Goal: Information Seeking & Learning: Learn about a topic

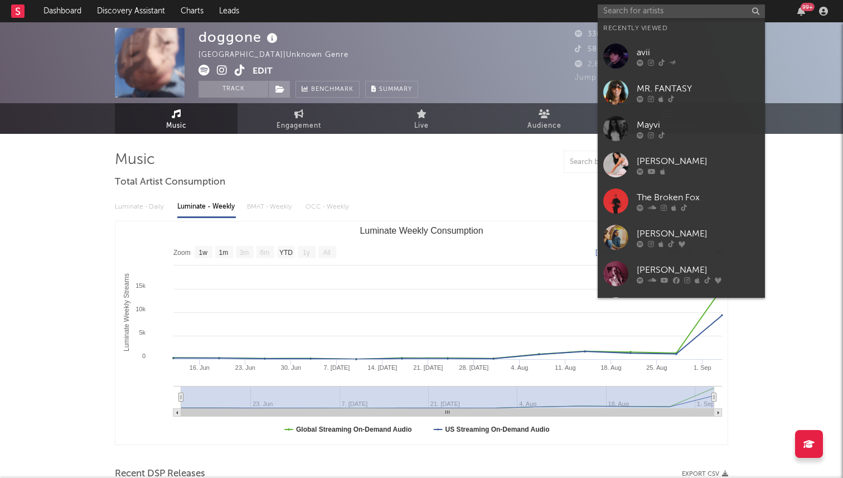
select select "1w"
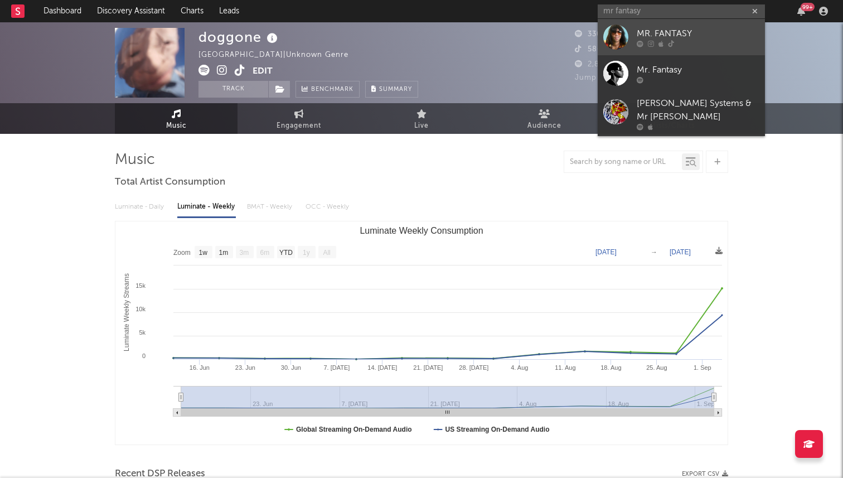
type input "mr fantasy"
click at [702, 39] on div "MR. FANTASY" at bounding box center [697, 33] width 123 height 13
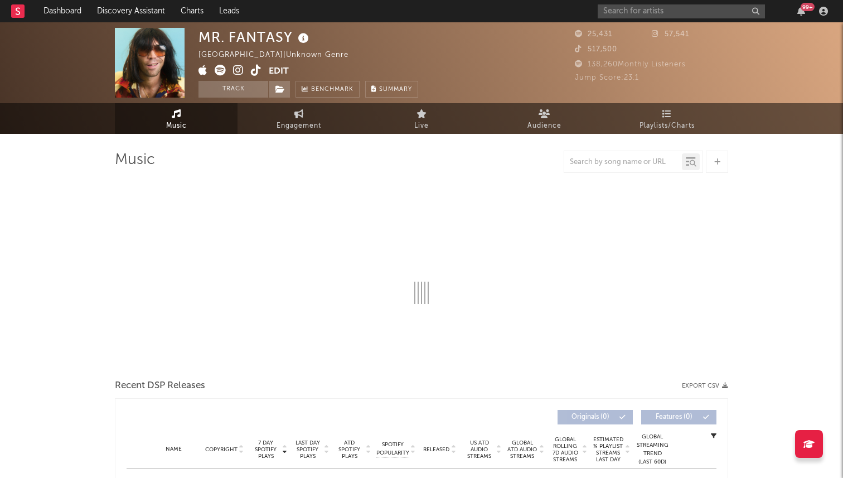
select select "1w"
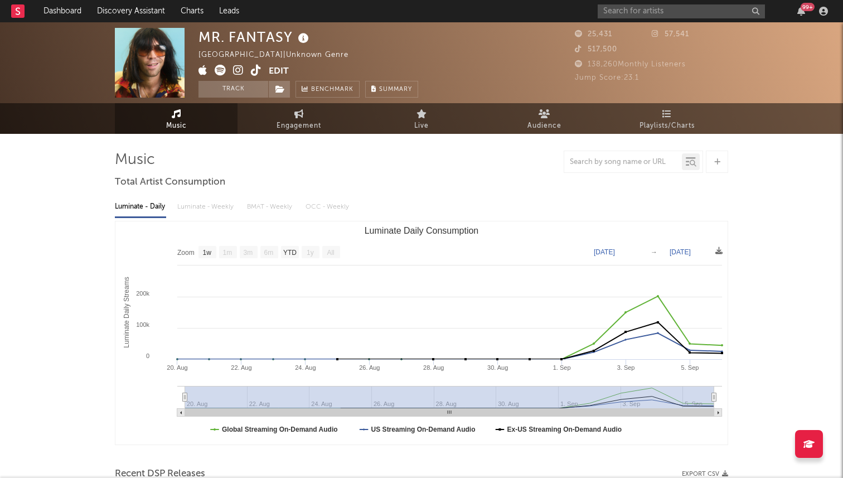
click at [248, 69] on span at bounding box center [233, 72] width 70 height 14
click at [252, 70] on icon at bounding box center [256, 70] width 11 height 11
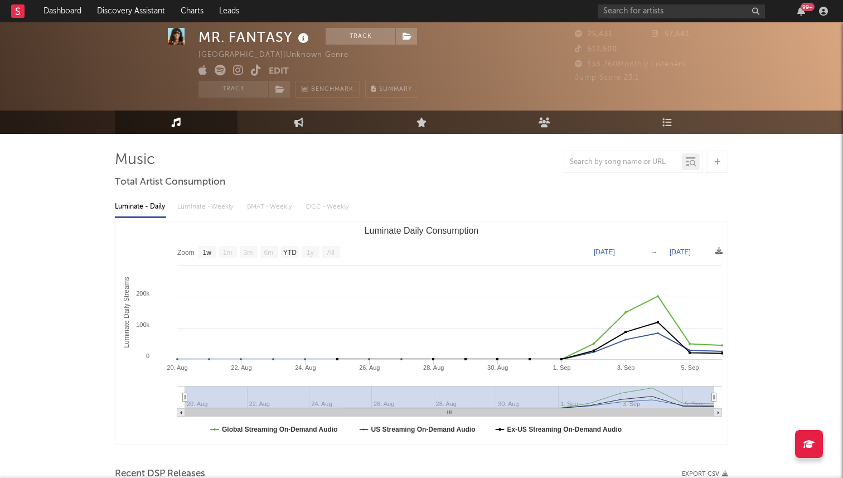
select select "1w"
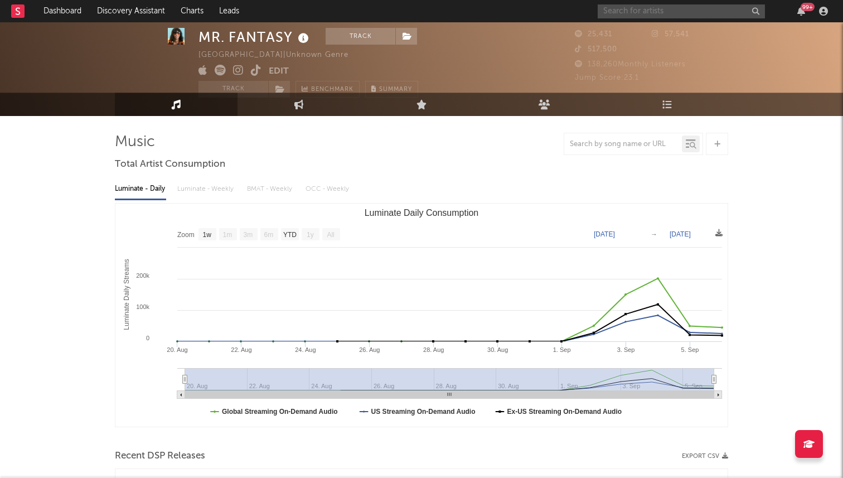
click at [645, 7] on input "text" at bounding box center [680, 11] width 167 height 14
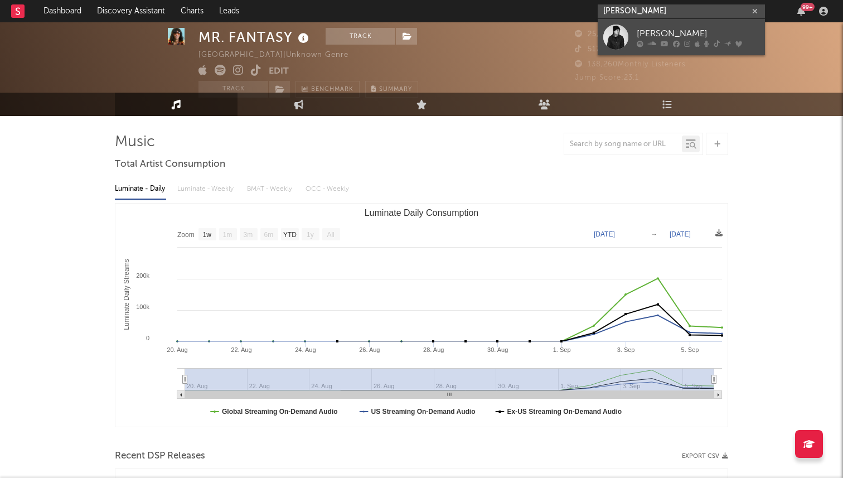
type input "tommy richman"
click at [636, 26] on link "[PERSON_NAME]" at bounding box center [680, 37] width 167 height 36
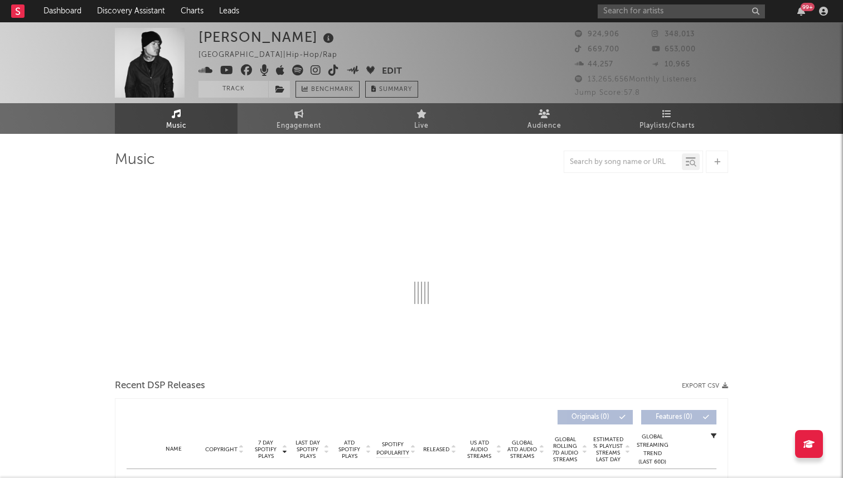
select select "6m"
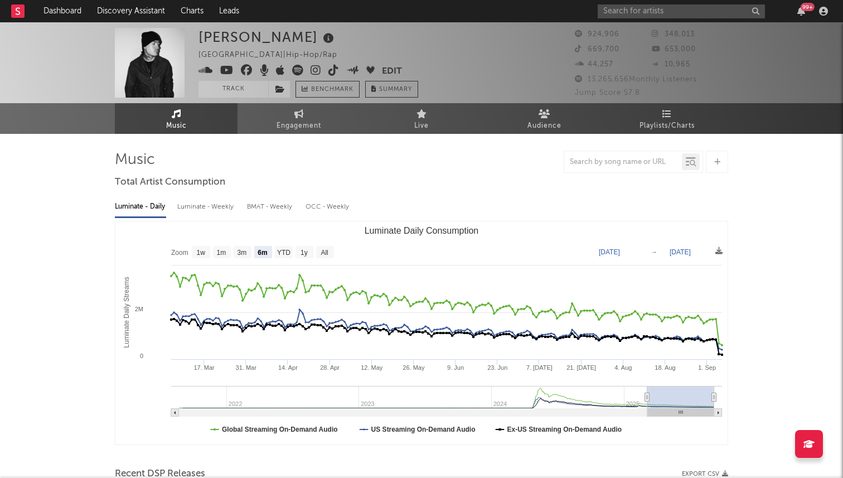
click at [330, 73] on icon at bounding box center [333, 70] width 11 height 11
click at [295, 66] on icon at bounding box center [297, 70] width 11 height 11
click at [314, 68] on icon at bounding box center [315, 70] width 11 height 11
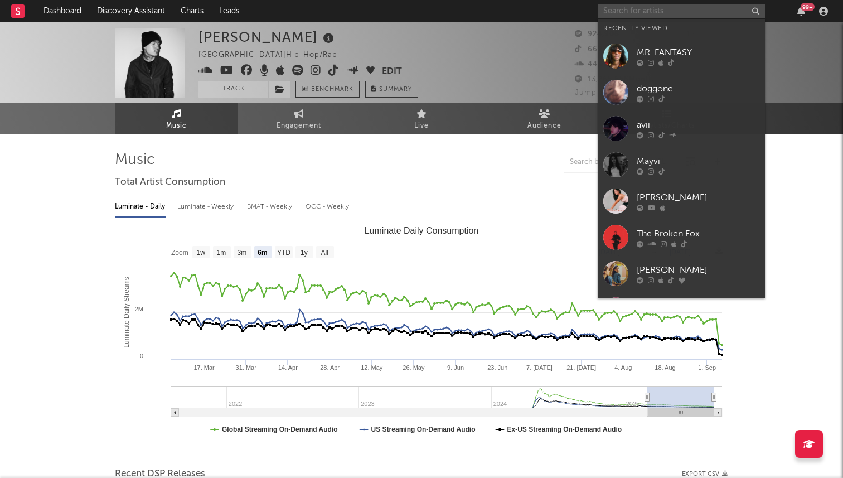
click at [699, 16] on input "text" at bounding box center [680, 11] width 167 height 14
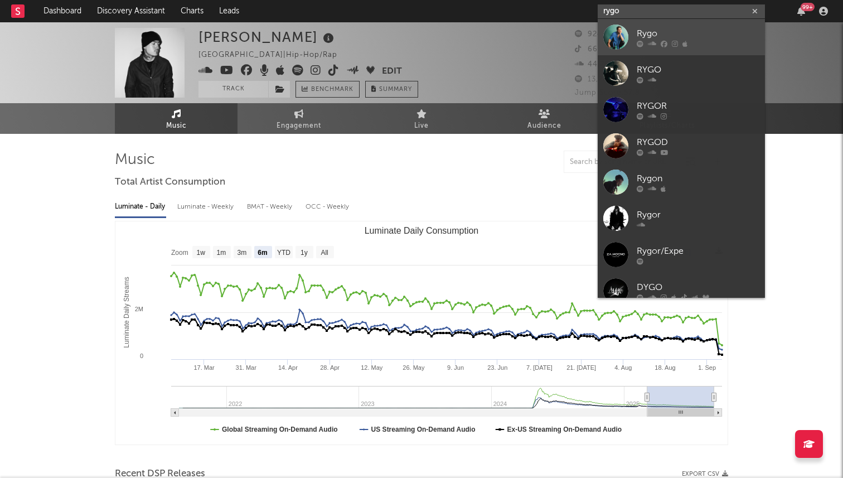
type input "rygo"
click at [714, 26] on link "Rygo" at bounding box center [680, 37] width 167 height 36
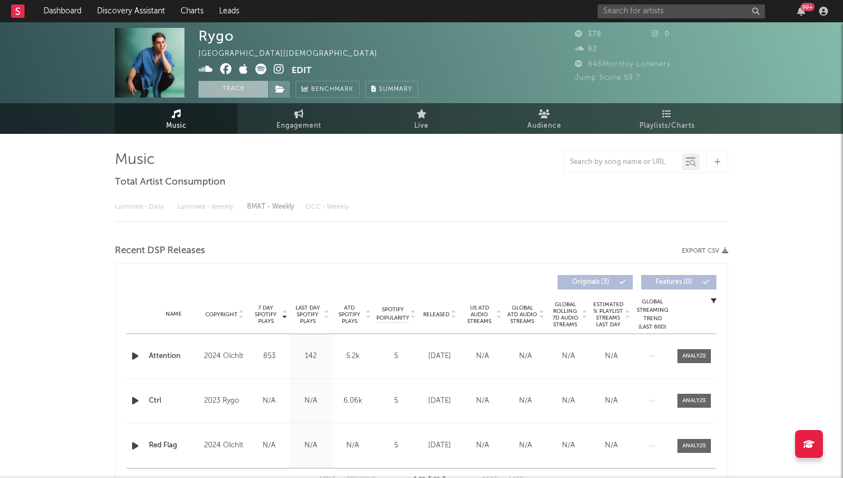
click at [245, 90] on button "Track" at bounding box center [233, 89] width 70 height 17
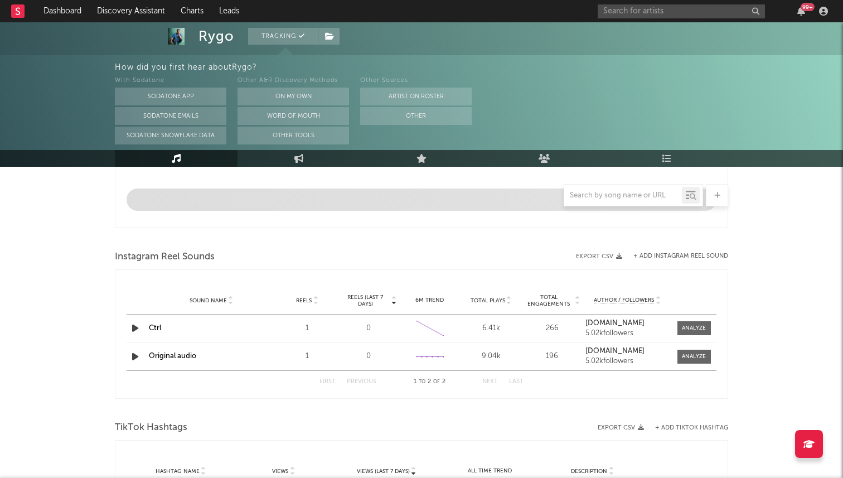
select select "1w"
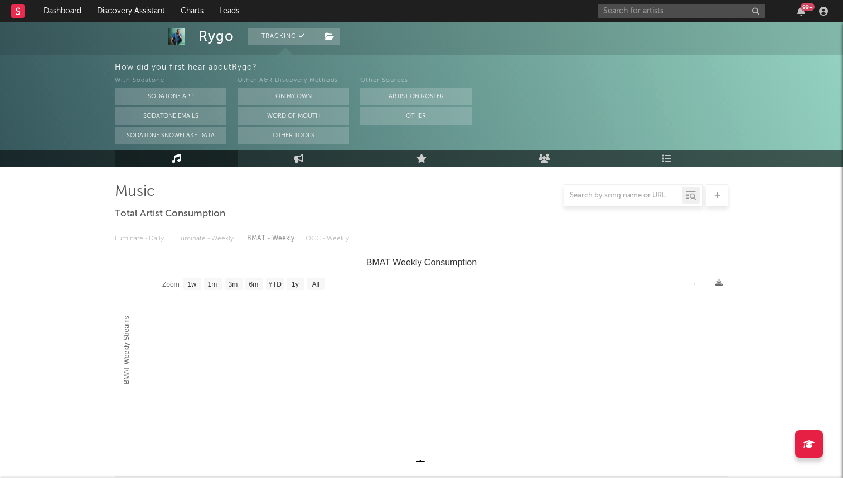
scroll to position [56, 0]
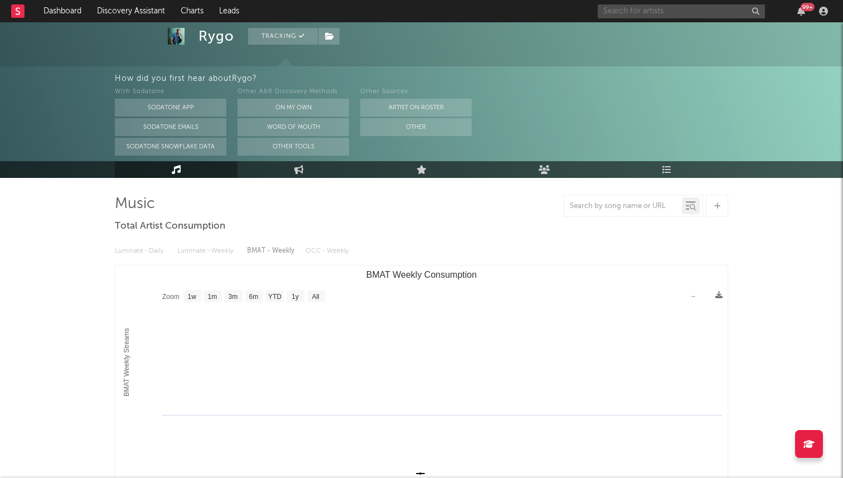
click at [637, 11] on input "text" at bounding box center [680, 11] width 167 height 14
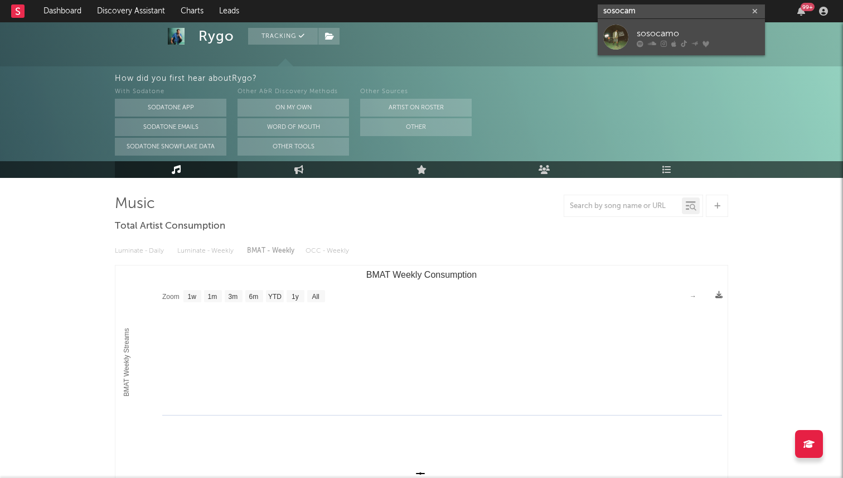
type input "sosocam"
click at [631, 36] on link "sosocamo" at bounding box center [680, 37] width 167 height 36
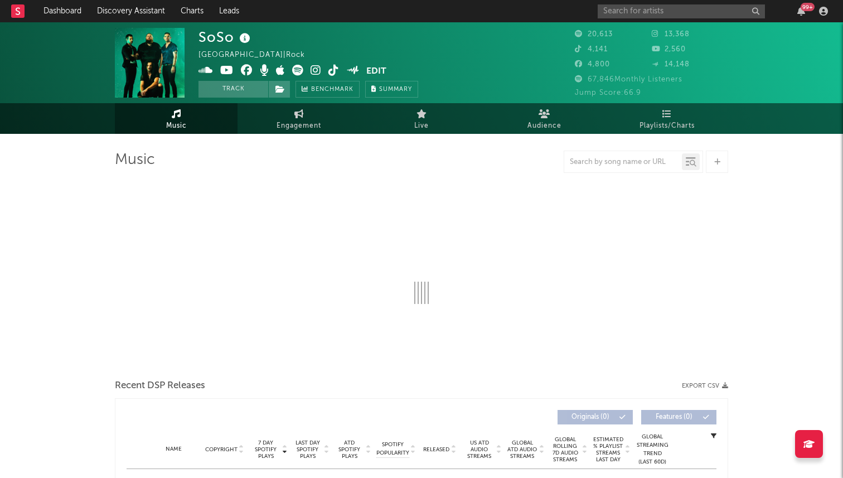
select select "1w"
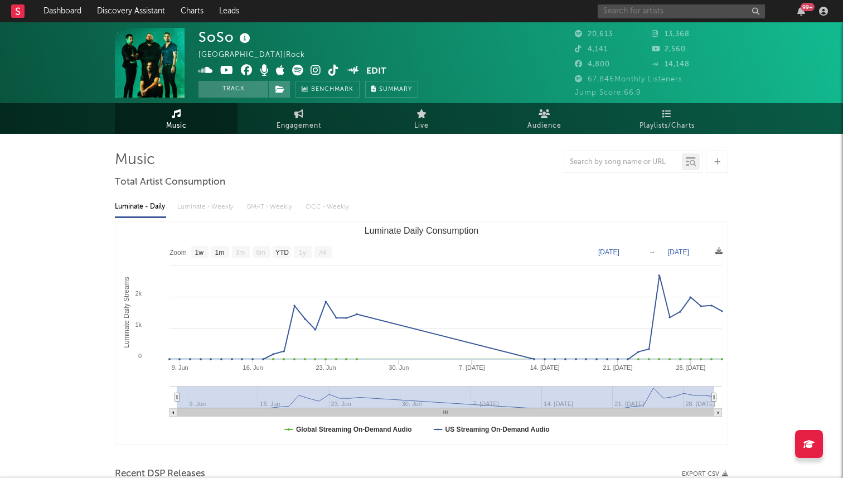
click at [641, 11] on input "text" at bounding box center [680, 11] width 167 height 14
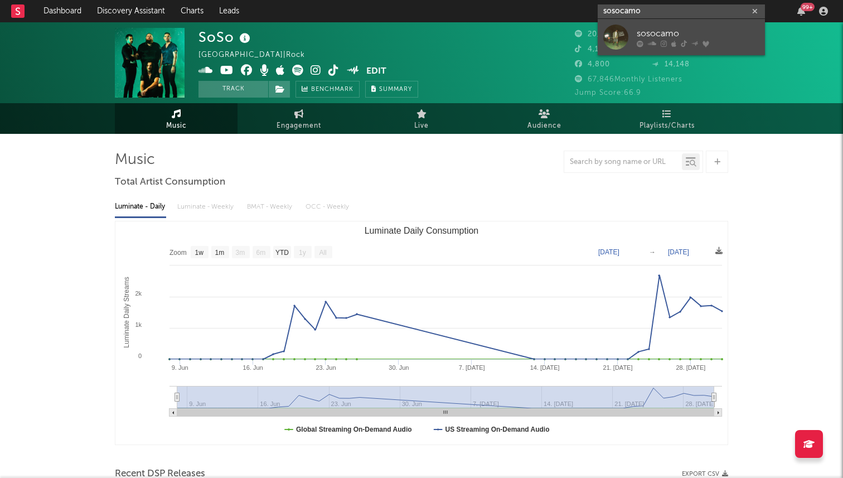
type input "sosocamo"
click at [624, 36] on div at bounding box center [615, 37] width 25 height 25
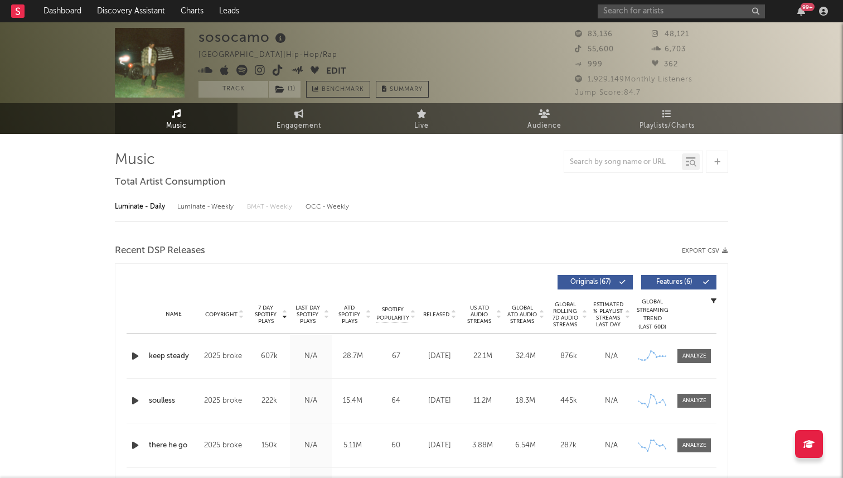
select select "6m"
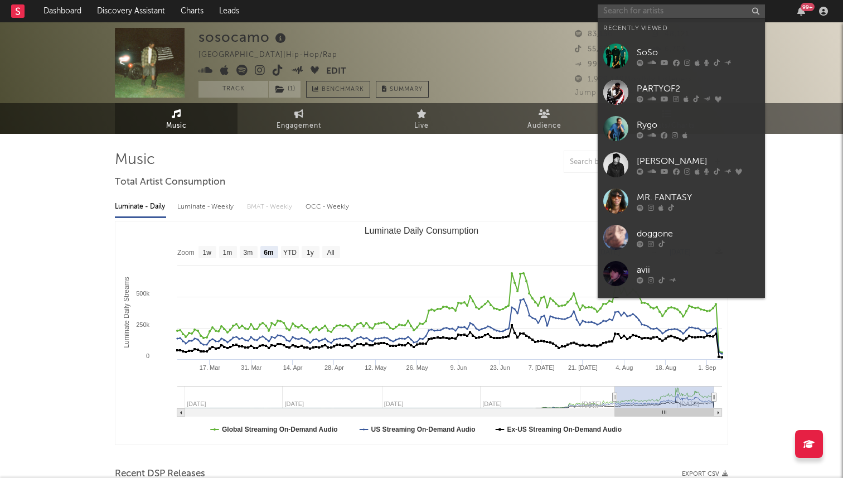
click at [636, 13] on input "text" at bounding box center [680, 11] width 167 height 14
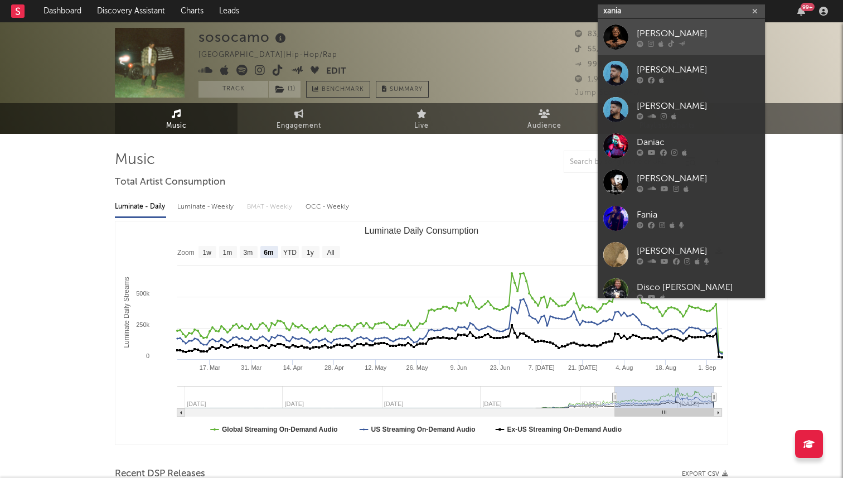
type input "xania"
click at [620, 28] on div at bounding box center [615, 37] width 25 height 25
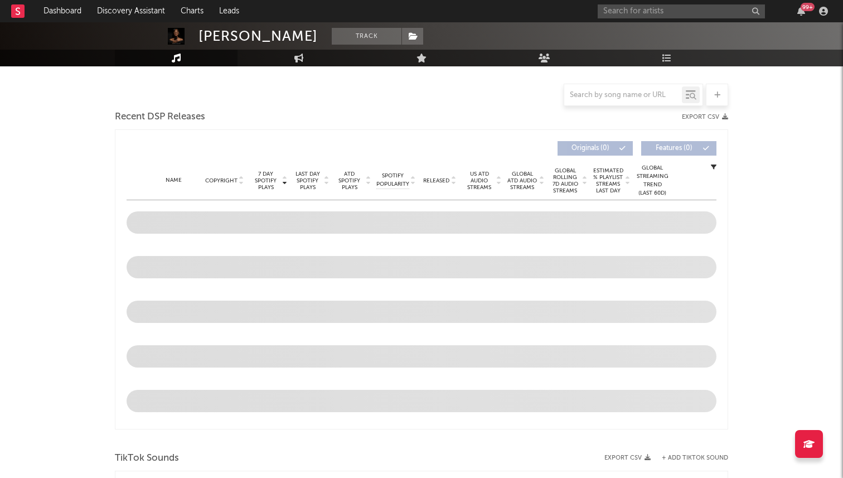
select select "1w"
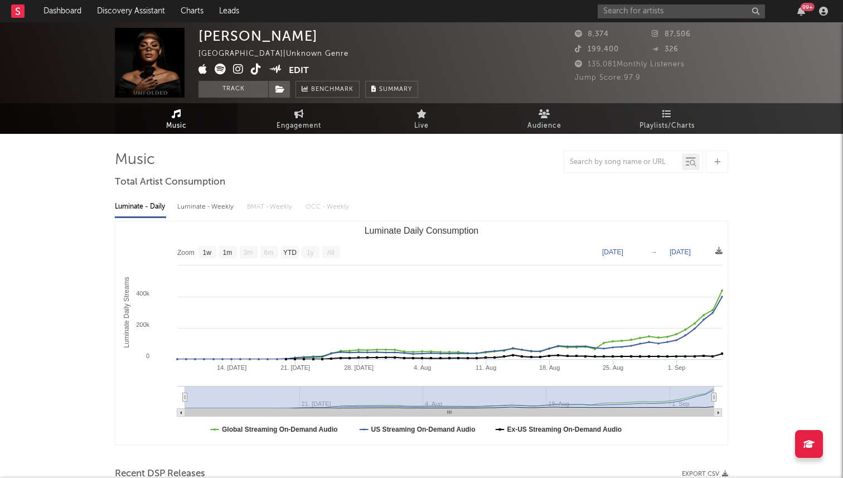
click at [258, 69] on icon at bounding box center [256, 69] width 11 height 11
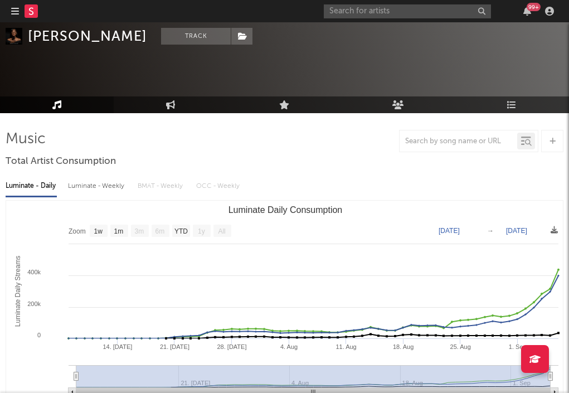
scroll to position [269, 0]
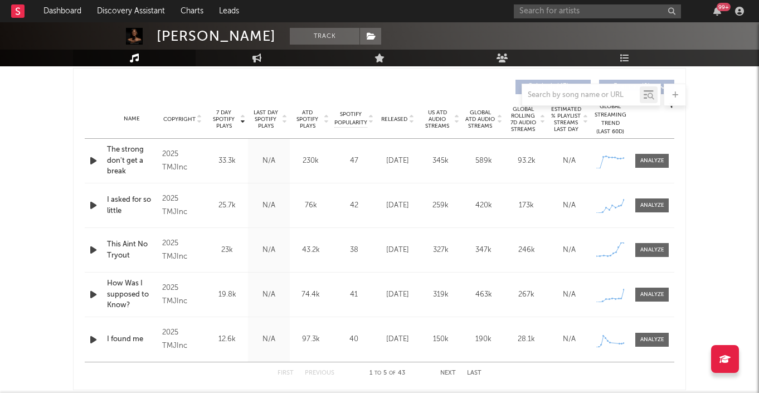
scroll to position [416, 0]
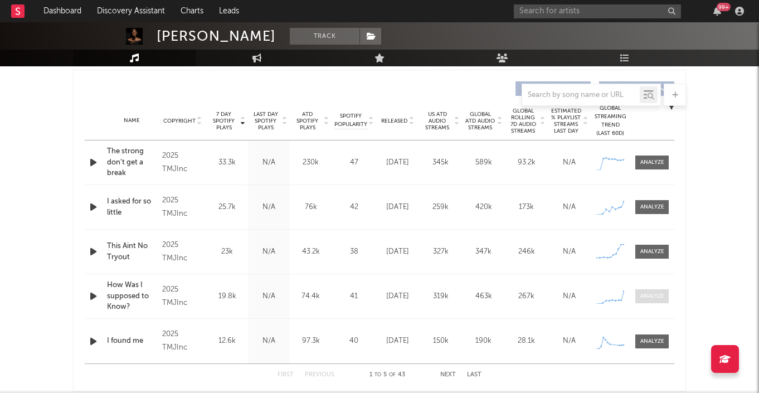
click at [643, 295] on div at bounding box center [652, 296] width 24 height 8
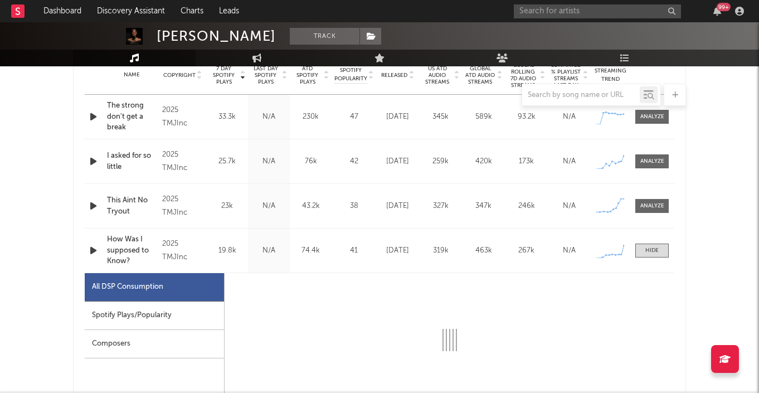
select select "1w"
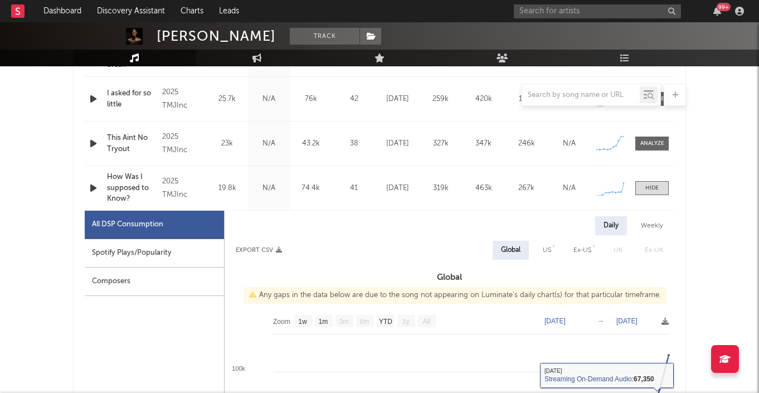
scroll to position [505, 0]
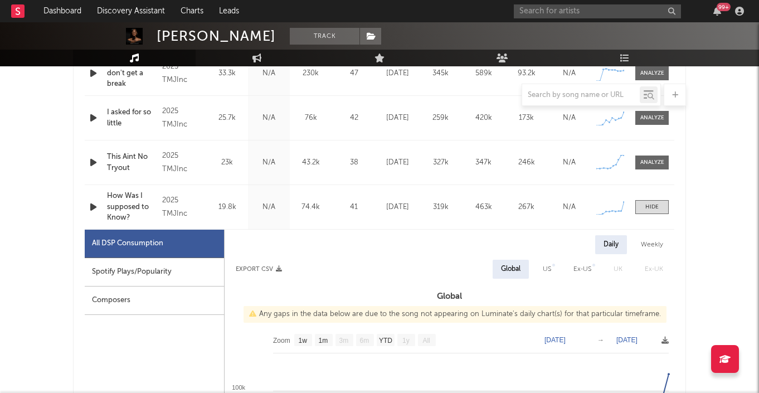
click at [647, 154] on div "Name This Aint No Tryout Copyright 2025 TMJInc Label TMJInc Album Names Unfolde…" at bounding box center [380, 162] width 590 height 44
click at [647, 158] on div at bounding box center [652, 162] width 24 height 8
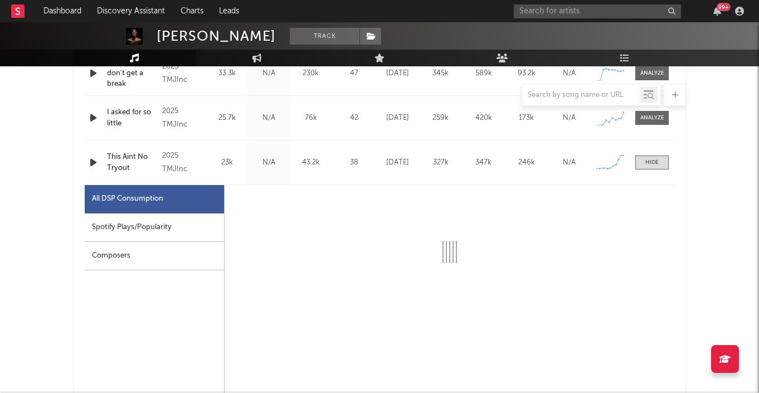
select select "1w"
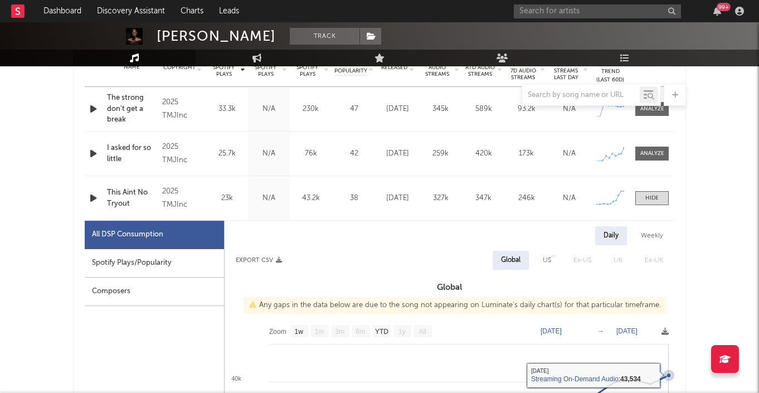
scroll to position [431, 0]
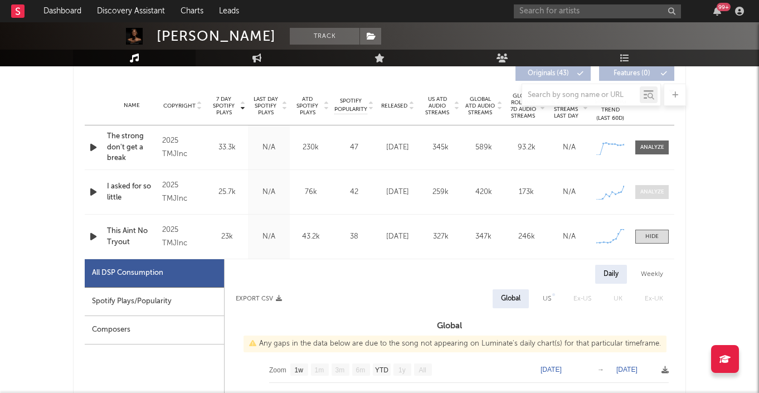
click at [646, 188] on div at bounding box center [652, 192] width 24 height 8
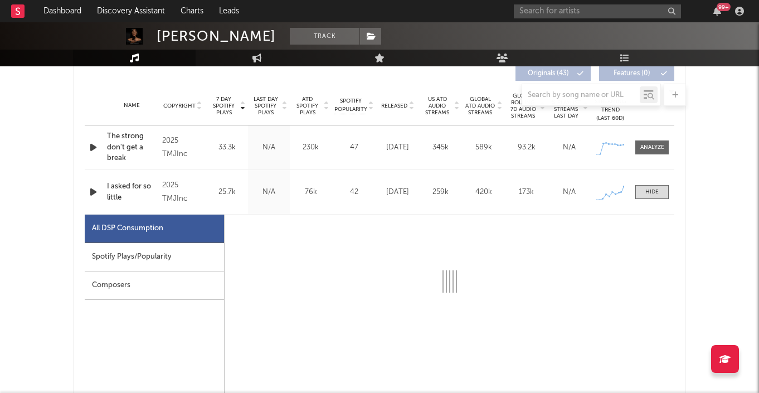
select select "1w"
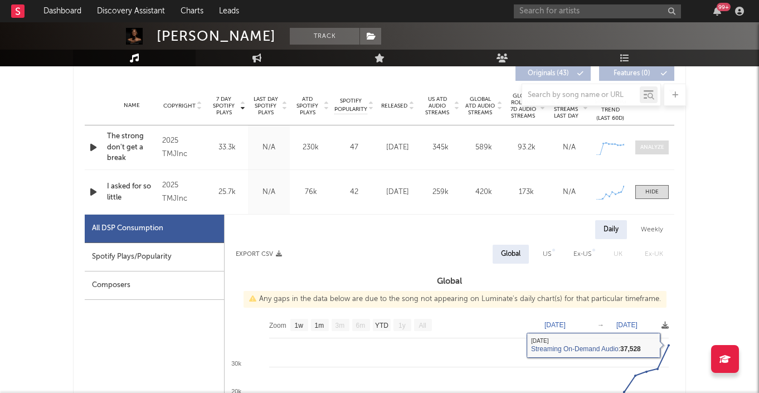
click at [655, 148] on div at bounding box center [652, 147] width 24 height 8
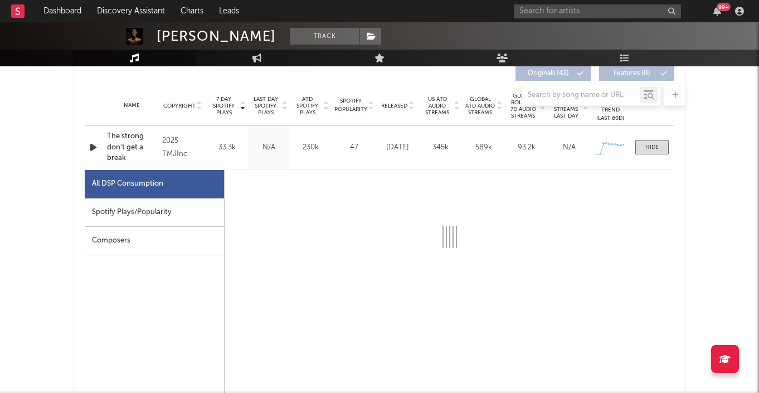
select select "1w"
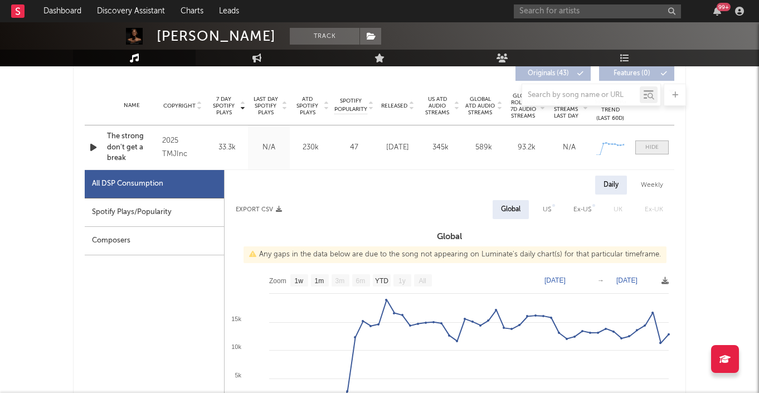
click at [662, 150] on span at bounding box center [651, 147] width 33 height 14
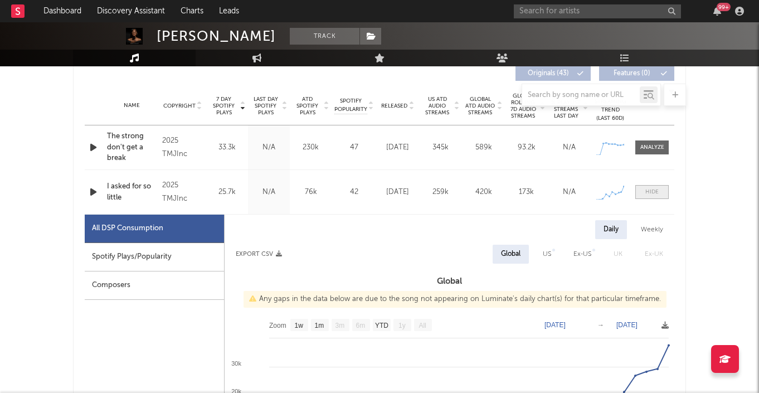
click at [652, 192] on div at bounding box center [651, 192] width 13 height 8
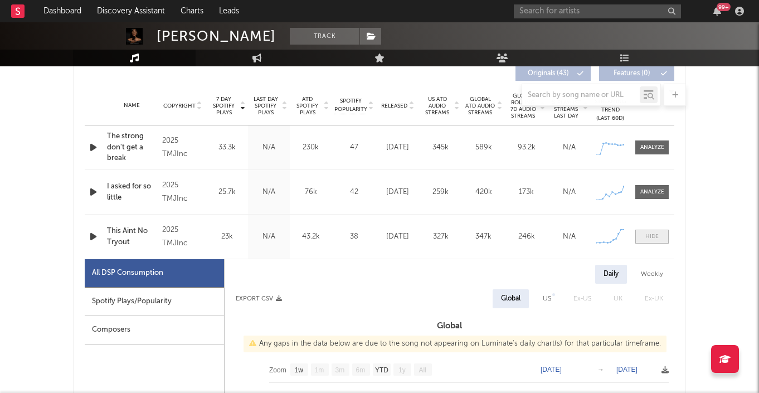
click at [651, 235] on div at bounding box center [651, 236] width 13 height 8
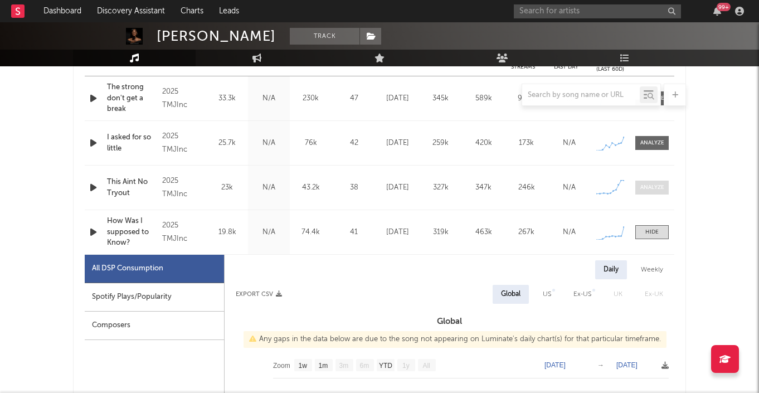
scroll to position [513, 0]
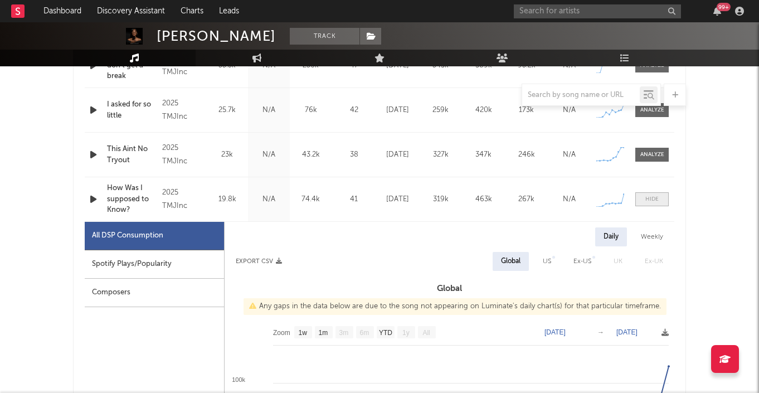
click at [651, 203] on span at bounding box center [651, 199] width 33 height 14
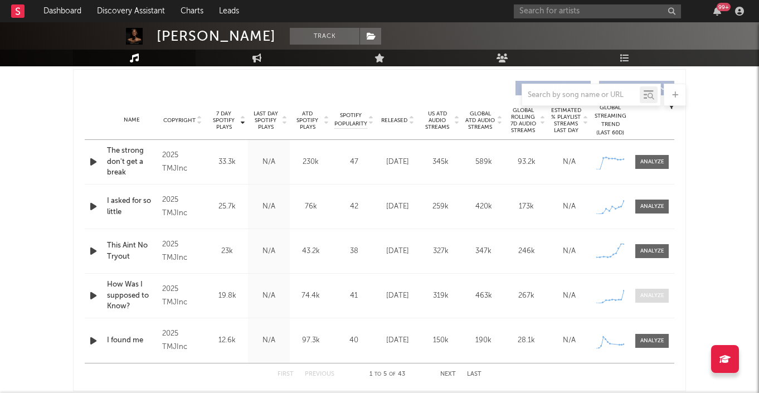
scroll to position [415, 0]
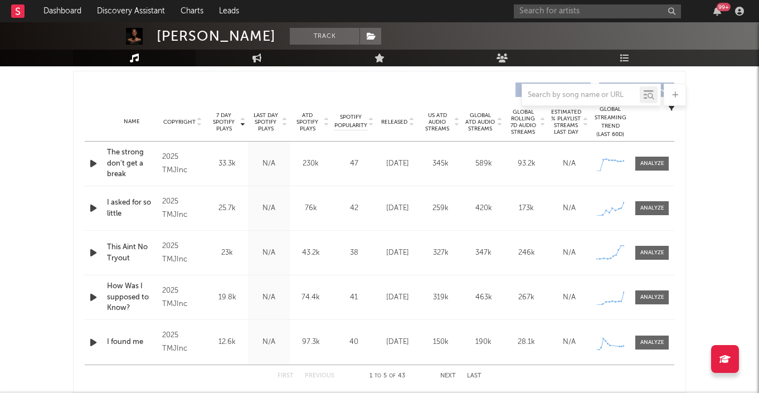
click at [437, 121] on span "US ATD Audio Streams" at bounding box center [437, 122] width 31 height 20
click at [490, 119] on span "Global ATD Audio Streams" at bounding box center [480, 122] width 31 height 20
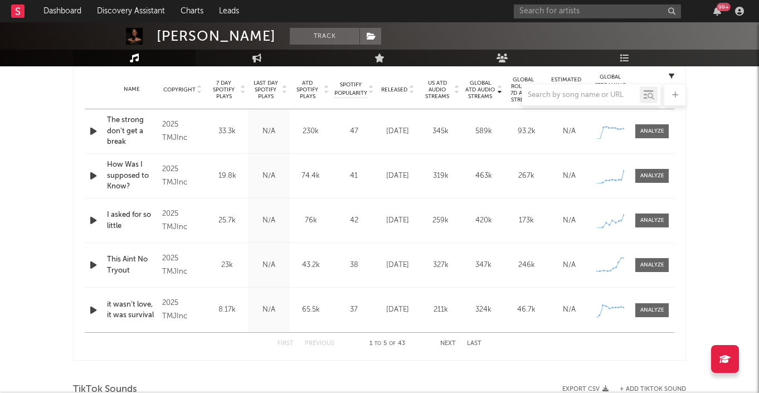
scroll to position [471, 0]
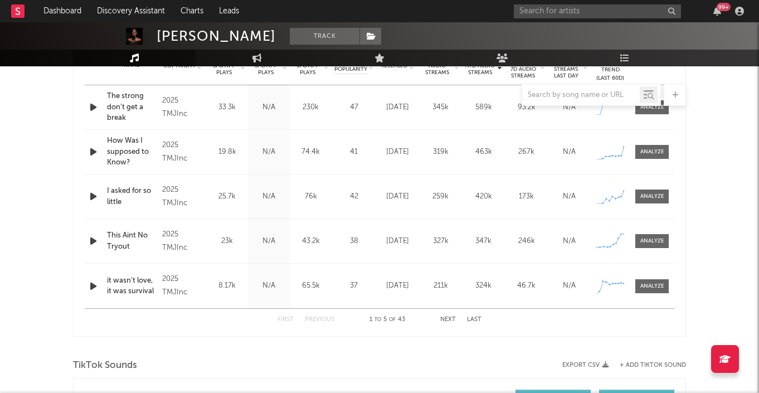
click at [451, 318] on button "Next" at bounding box center [448, 319] width 16 height 6
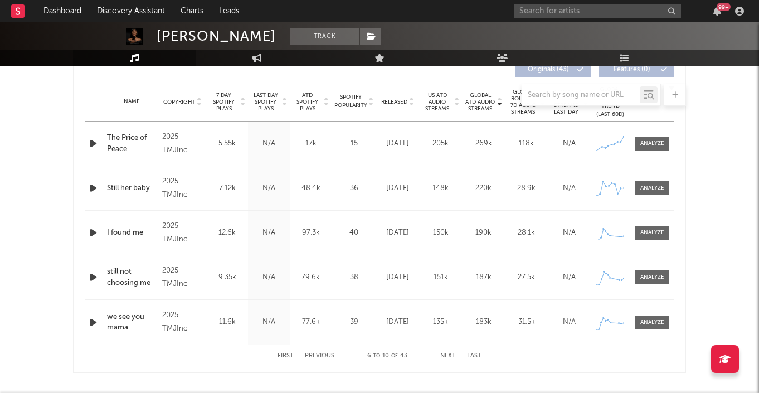
click at [444, 354] on button "Next" at bounding box center [448, 356] width 16 height 6
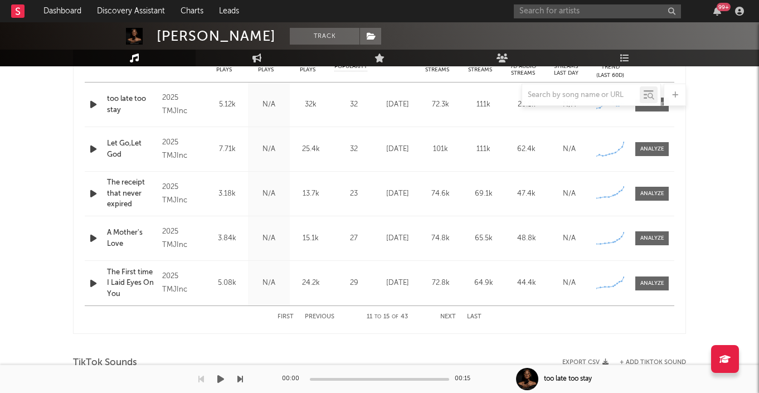
scroll to position [466, 0]
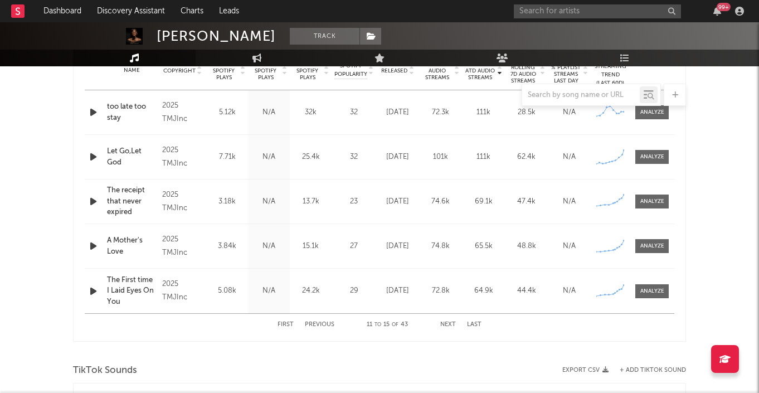
click at [445, 327] on button "Next" at bounding box center [448, 325] width 16 height 6
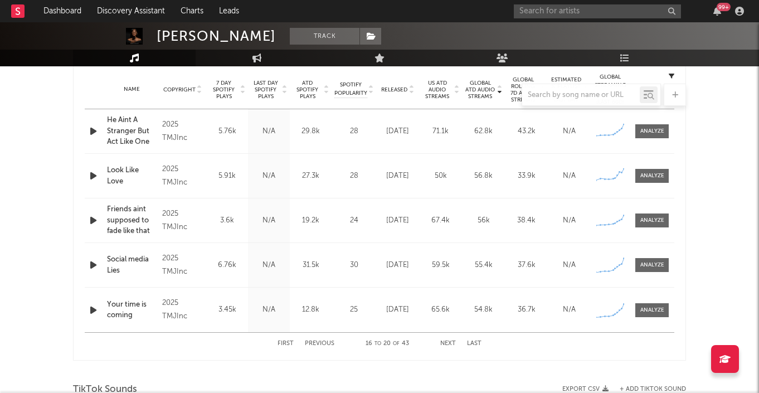
scroll to position [446, 0]
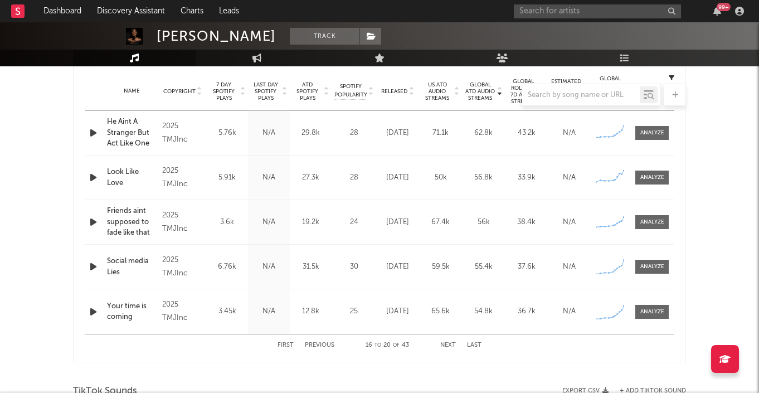
click at [447, 344] on button "Next" at bounding box center [448, 345] width 16 height 6
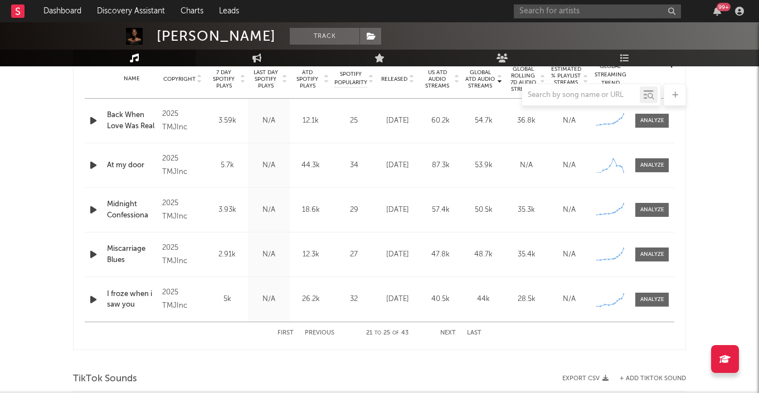
click at [446, 334] on button "Next" at bounding box center [448, 333] width 16 height 6
click at [447, 331] on button "Next" at bounding box center [448, 333] width 16 height 6
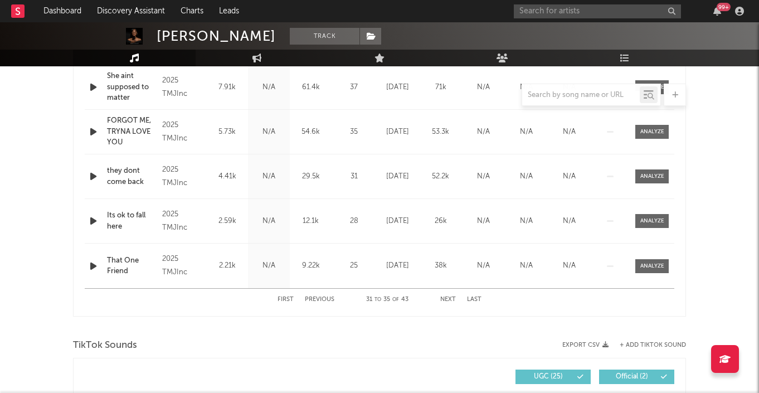
scroll to position [492, 0]
click at [448, 299] on button "Next" at bounding box center [448, 299] width 16 height 6
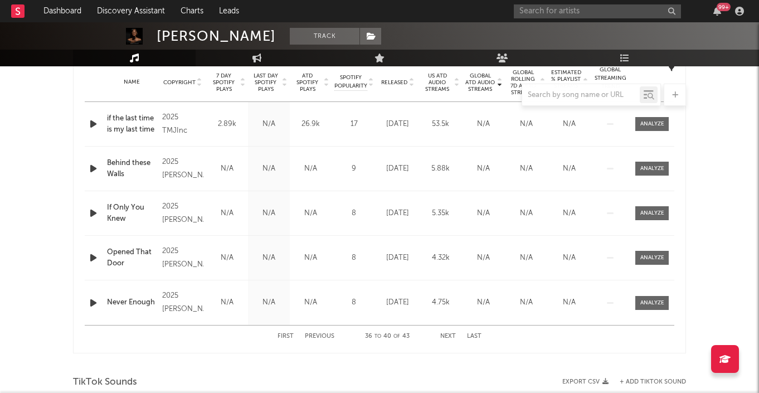
scroll to position [463, 0]
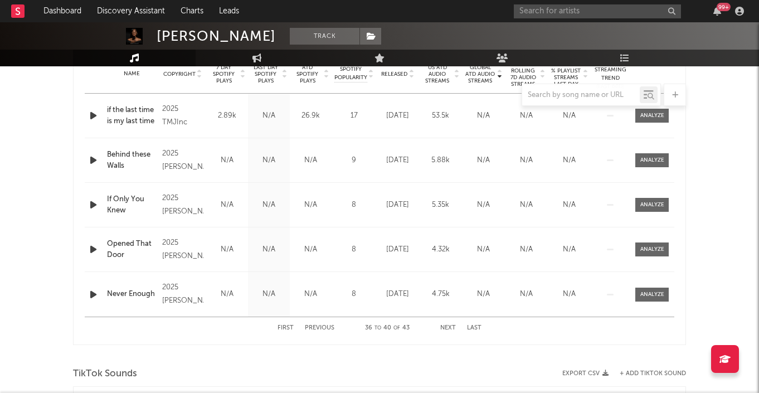
click at [444, 328] on button "Next" at bounding box center [448, 328] width 16 height 6
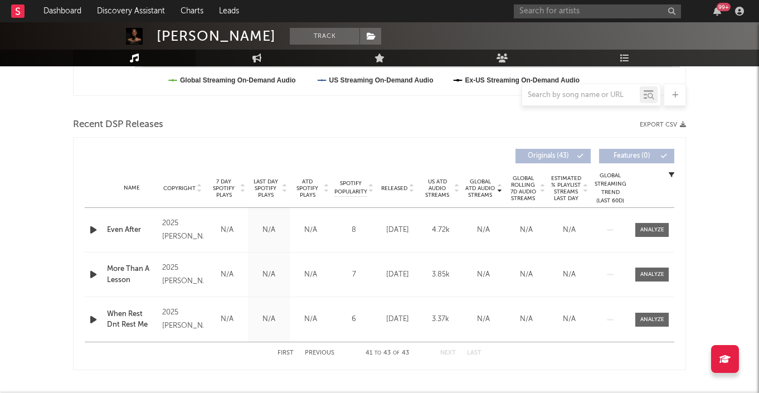
scroll to position [338, 0]
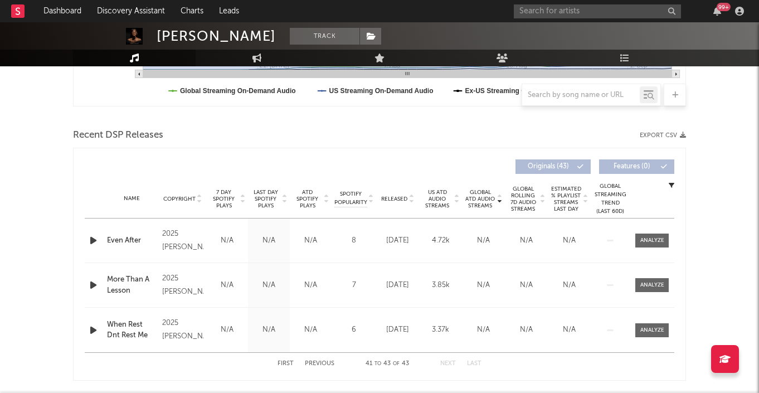
click at [284, 361] on button "First" at bounding box center [285, 364] width 16 height 6
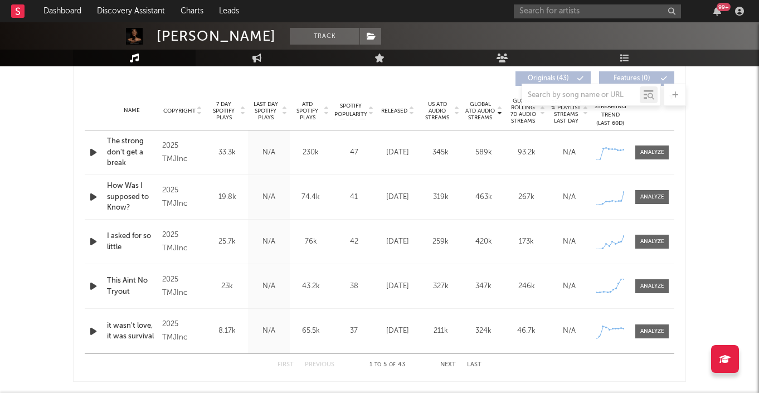
scroll to position [427, 0]
click at [476, 362] on button "Last" at bounding box center [474, 364] width 14 height 6
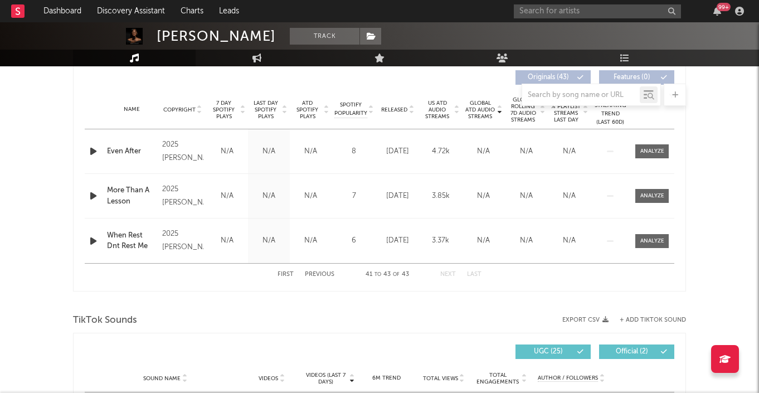
click at [325, 272] on button "Previous" at bounding box center [320, 274] width 30 height 6
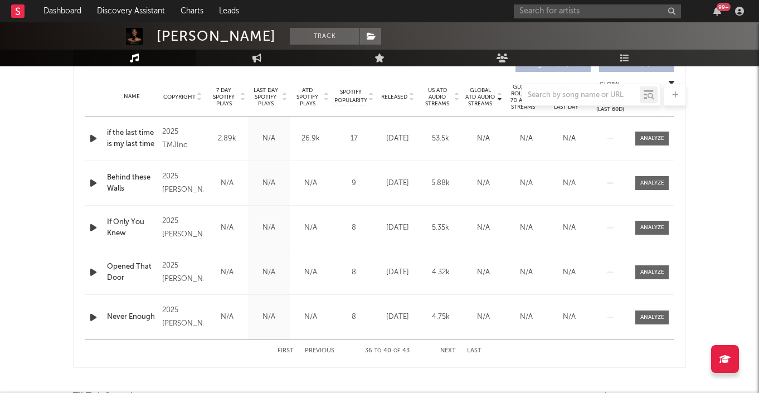
scroll to position [444, 0]
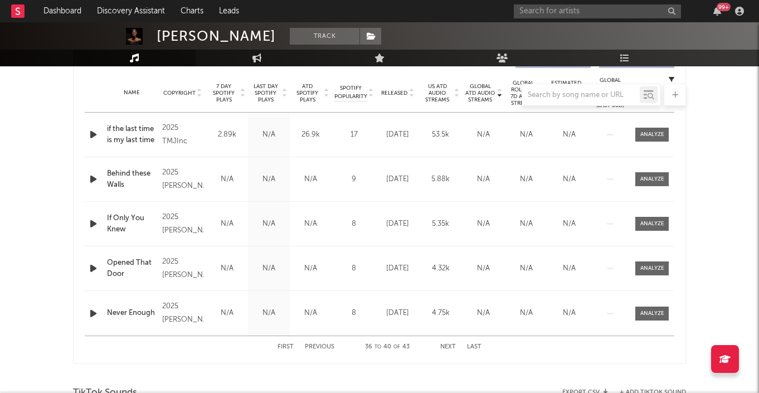
click at [320, 346] on button "Previous" at bounding box center [320, 347] width 30 height 6
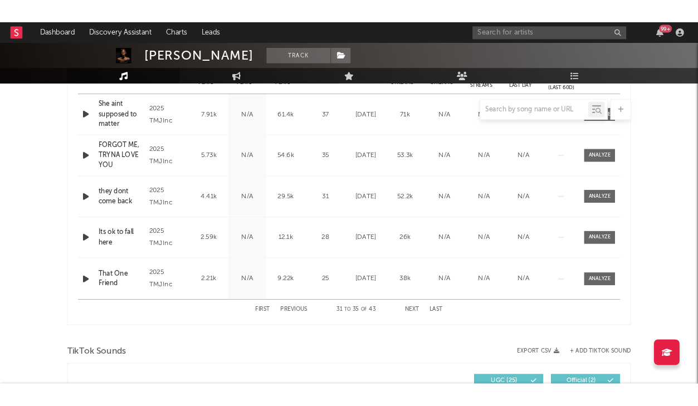
scroll to position [457, 0]
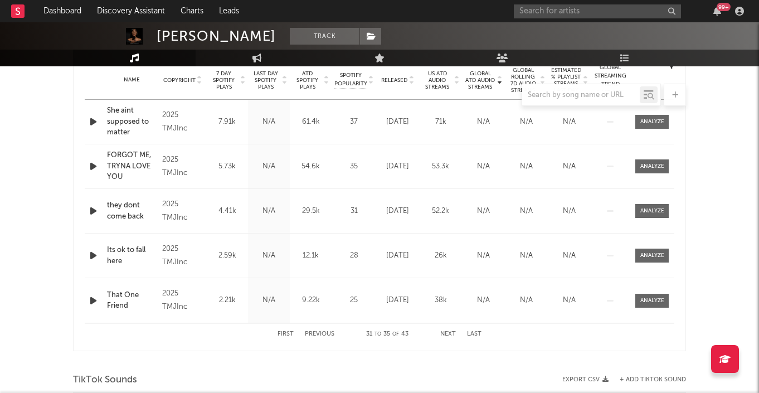
click at [148, 164] on div "FORGOT ME, TRYNA LOVE YOU" at bounding box center [132, 166] width 50 height 33
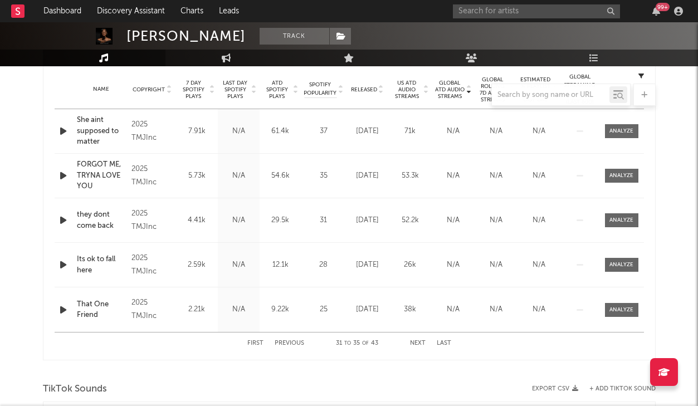
scroll to position [444, 0]
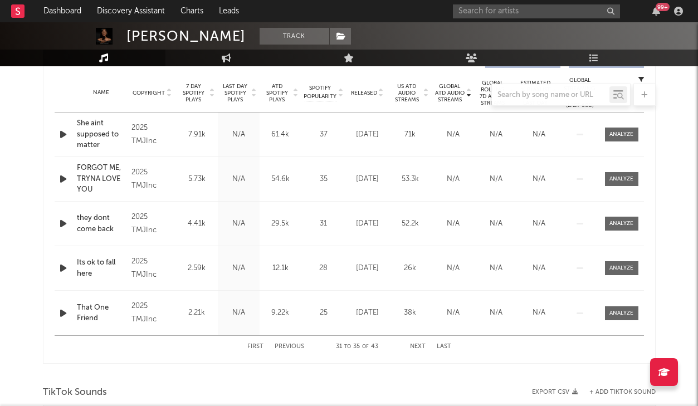
click at [286, 345] on button "Previous" at bounding box center [290, 347] width 30 height 6
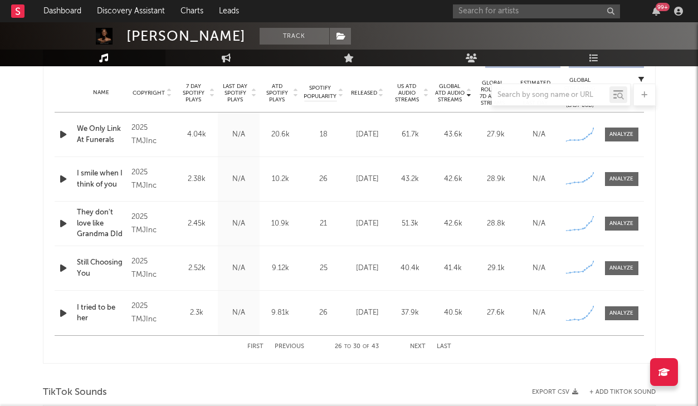
click at [284, 344] on button "Previous" at bounding box center [290, 347] width 30 height 6
click at [416, 345] on button "Next" at bounding box center [418, 347] width 16 height 6
click at [291, 347] on button "Previous" at bounding box center [290, 347] width 30 height 6
click at [100, 237] on div "Name Midnight Confessiona Copyright 2025 TMJInc Label TMJInc Album Names Unfold…" at bounding box center [350, 224] width 590 height 44
click at [96, 225] on div "Midnight Confessiona" at bounding box center [102, 224] width 50 height 22
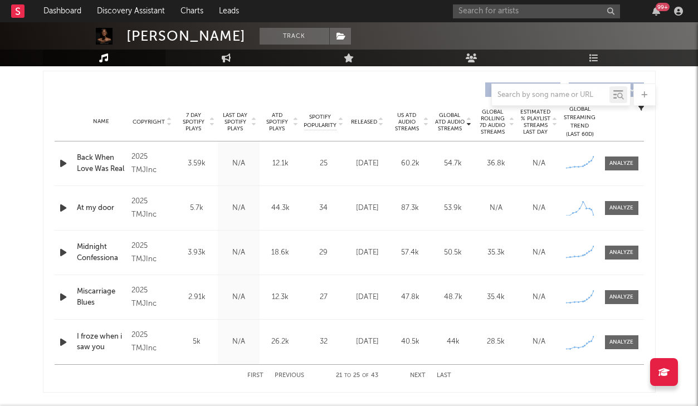
scroll to position [410, 0]
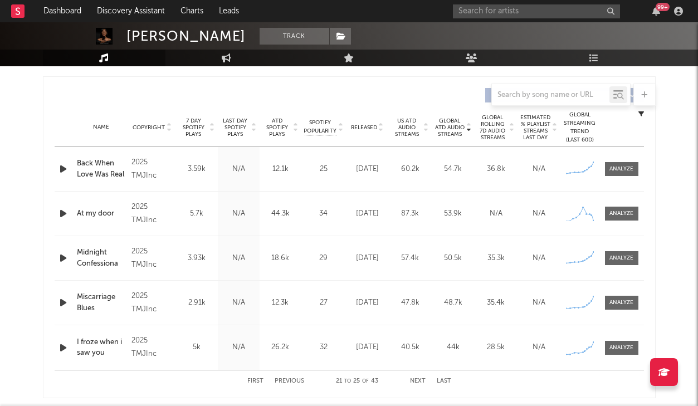
click at [188, 134] on span "7 Day Spotify Plays" at bounding box center [194, 128] width 30 height 20
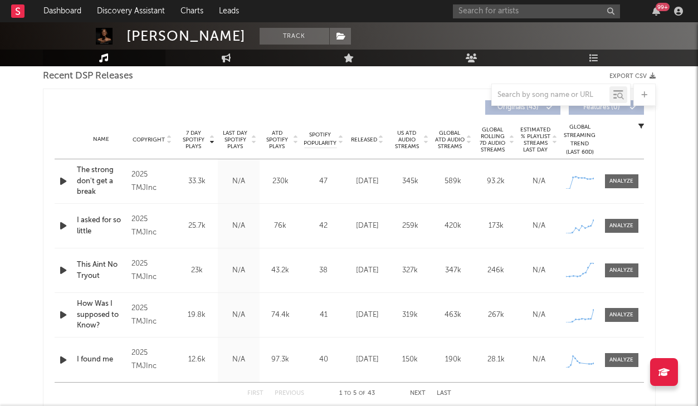
scroll to position [401, 0]
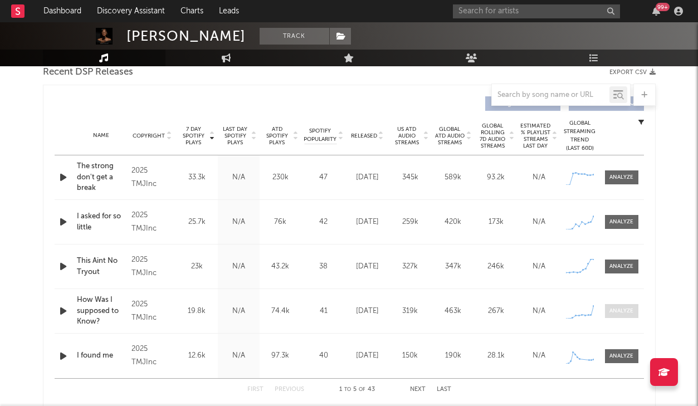
click at [620, 316] on span at bounding box center [621, 311] width 33 height 14
select select "1w"
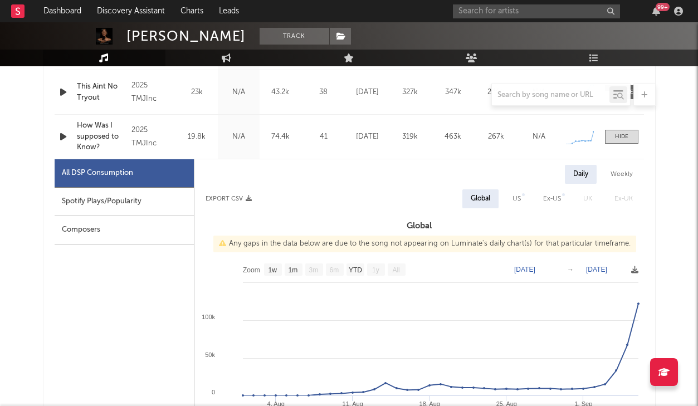
scroll to position [423, 0]
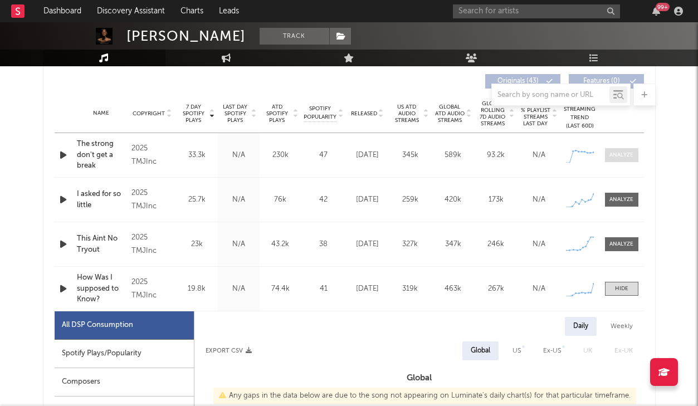
click at [614, 157] on div at bounding box center [622, 155] width 24 height 8
select select "1w"
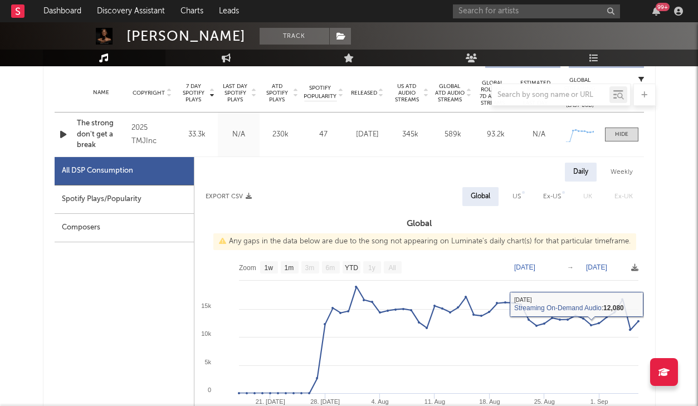
scroll to position [422, 0]
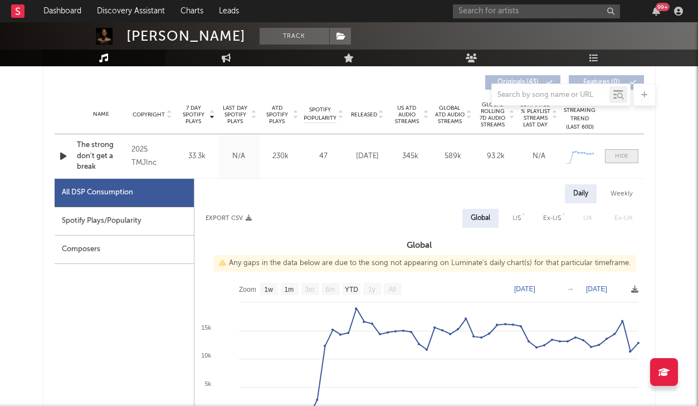
click at [622, 150] on span at bounding box center [621, 156] width 33 height 14
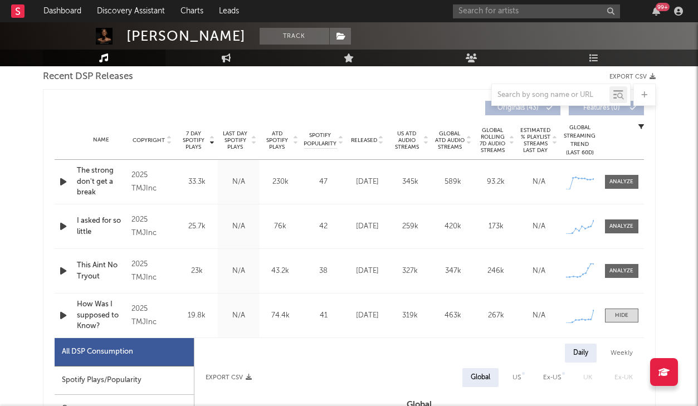
scroll to position [396, 0]
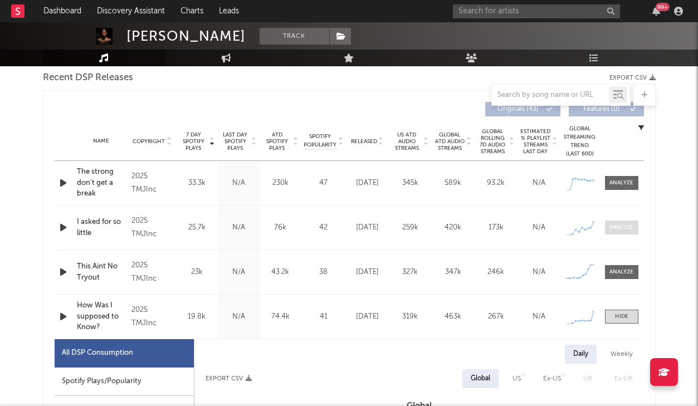
click at [619, 227] on div at bounding box center [622, 227] width 24 height 8
select select "1w"
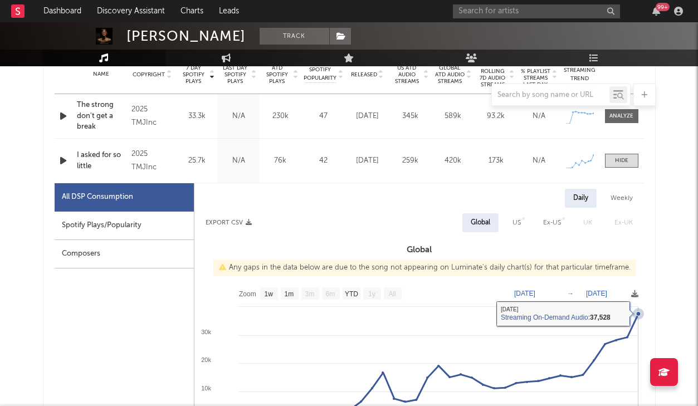
scroll to position [463, 0]
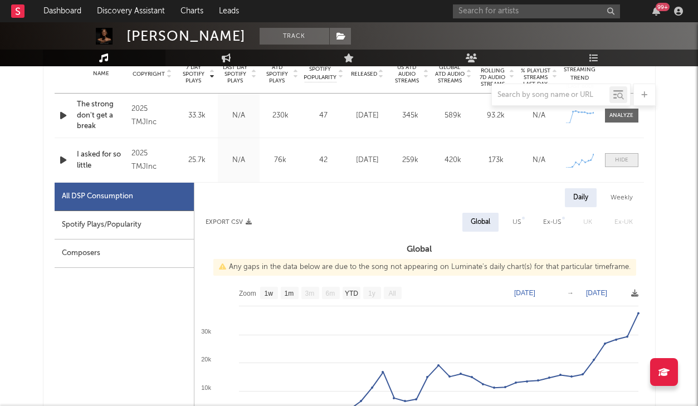
click at [616, 162] on div at bounding box center [621, 160] width 13 height 8
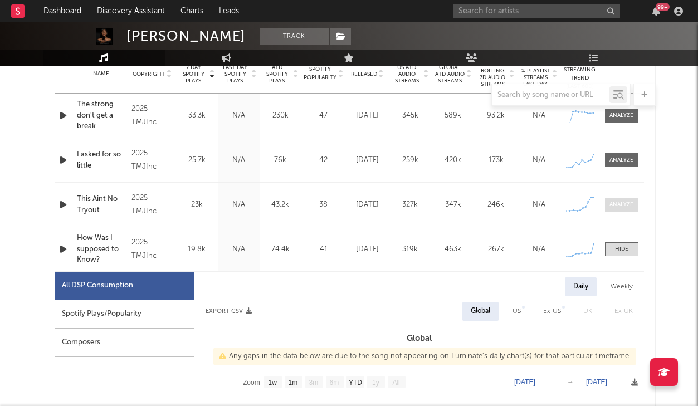
click at [622, 204] on div at bounding box center [622, 205] width 24 height 8
select select "1w"
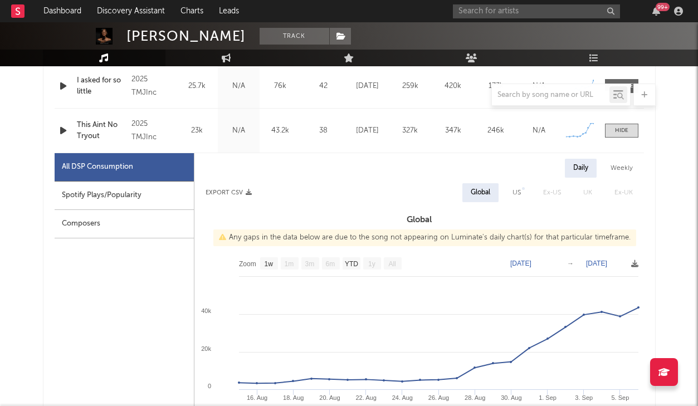
scroll to position [546, 0]
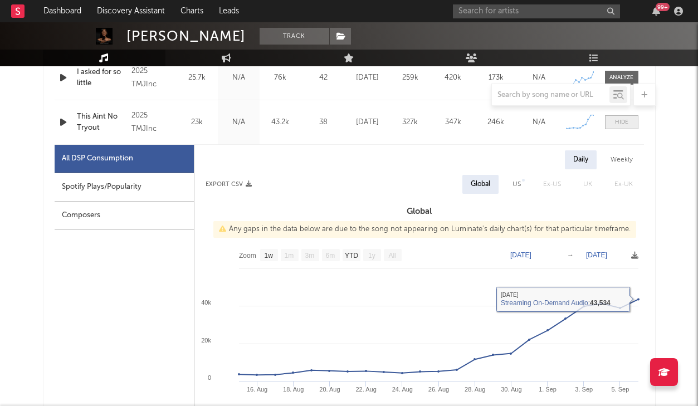
click at [616, 125] on div at bounding box center [621, 122] width 13 height 8
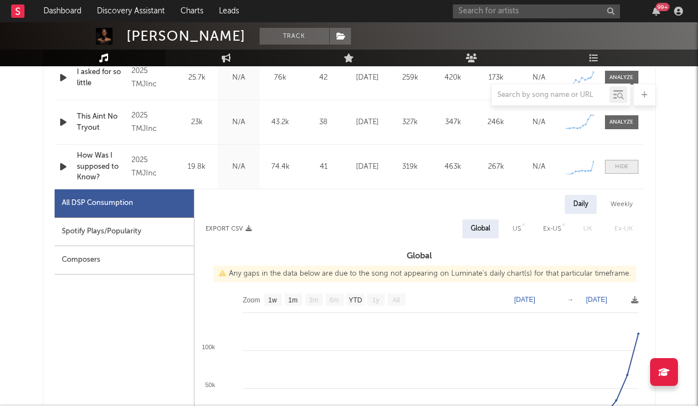
click at [617, 172] on span at bounding box center [621, 167] width 33 height 14
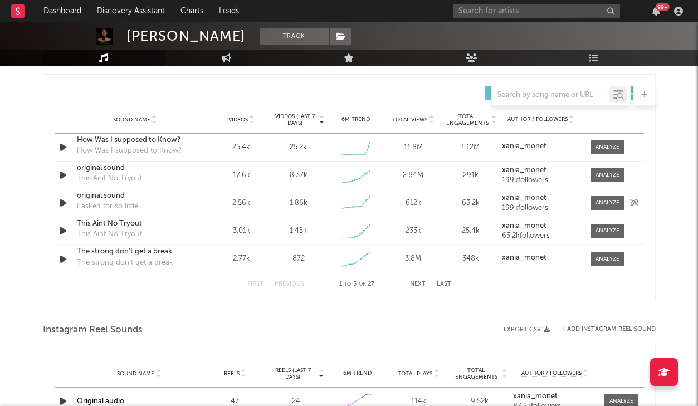
scroll to position [770, 0]
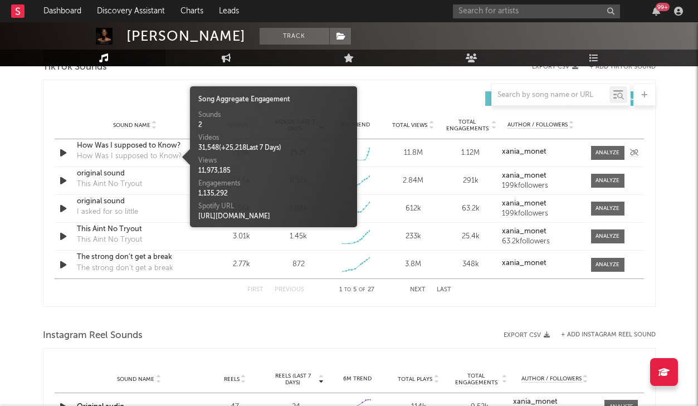
click at [145, 159] on div "How Was I supposed to Know?" at bounding box center [129, 156] width 105 height 11
click at [157, 149] on div "How Was I supposed to Know?" at bounding box center [135, 145] width 116 height 11
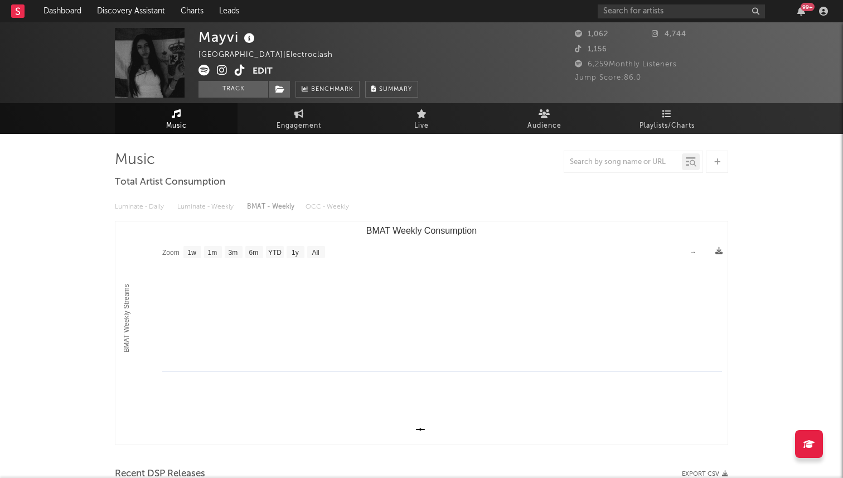
select select "1w"
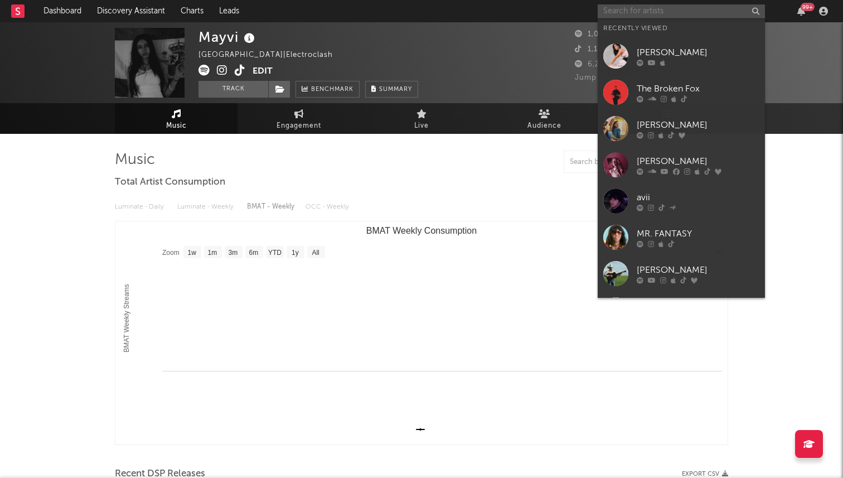
click at [675, 13] on input "text" at bounding box center [680, 11] width 167 height 14
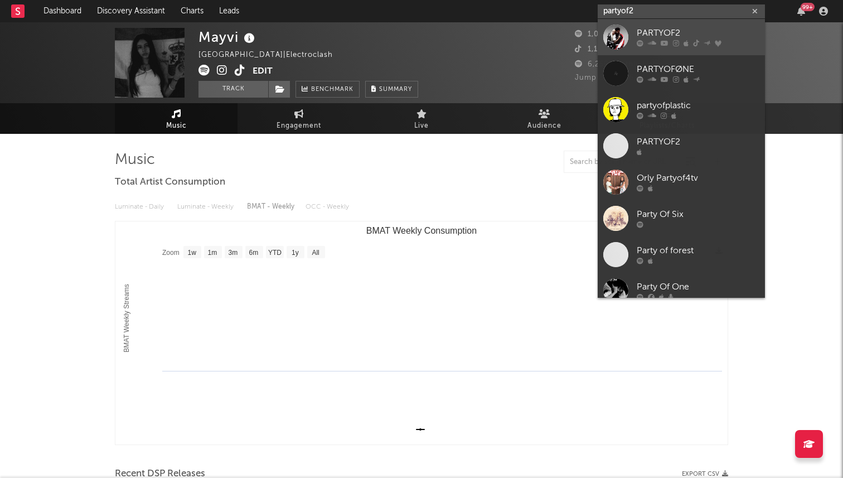
type input "partyof2"
click at [660, 31] on div "PARTYOF2" at bounding box center [697, 33] width 123 height 13
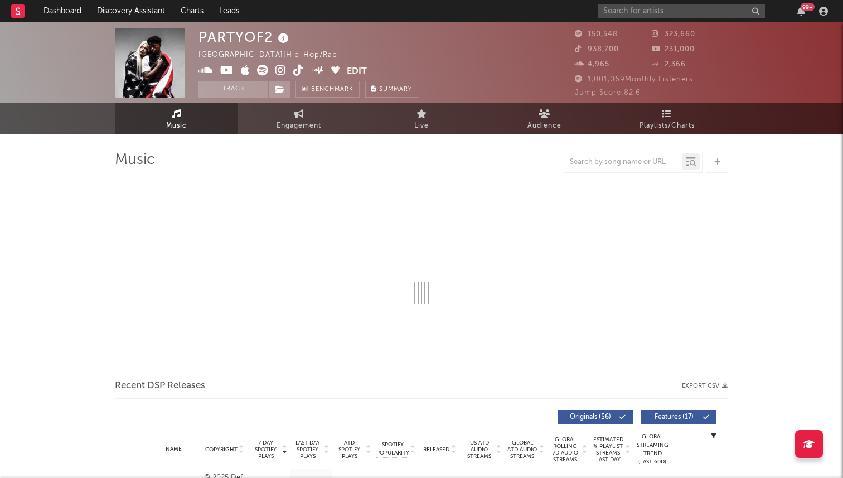
select select "6m"
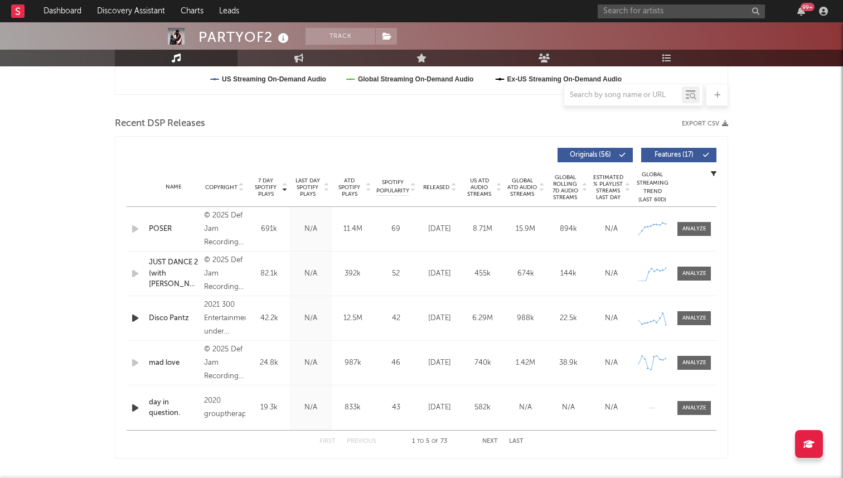
scroll to position [353, 0]
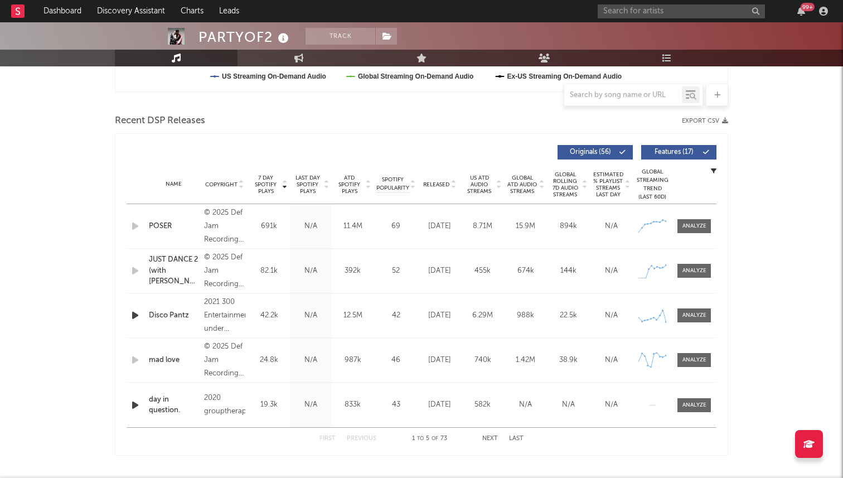
click at [434, 183] on span "Released" at bounding box center [436, 184] width 26 height 7
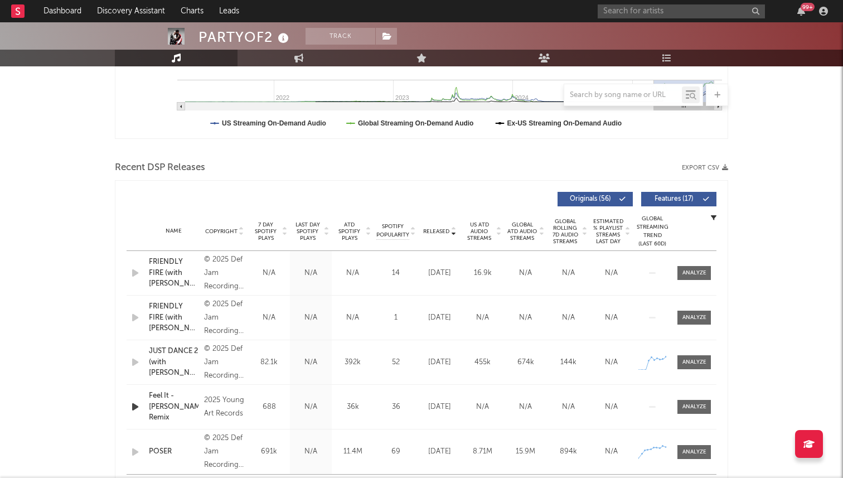
scroll to position [305, 0]
click at [265, 230] on span "7 Day Spotify Plays" at bounding box center [266, 232] width 30 height 20
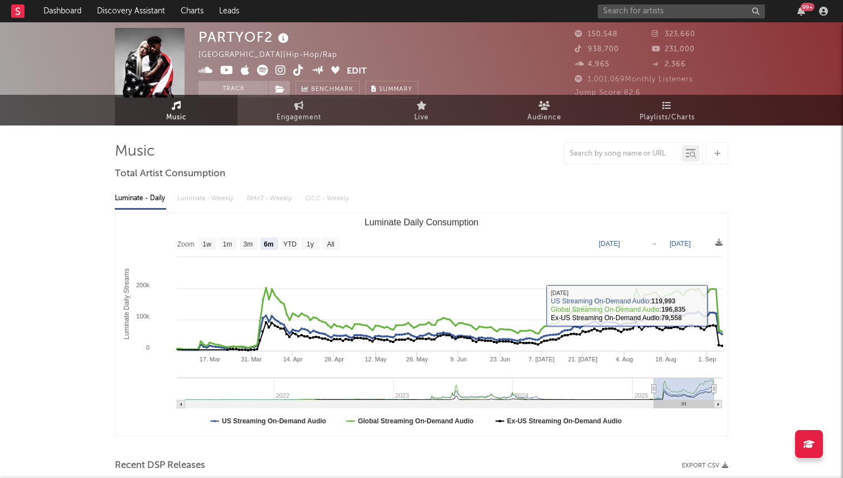
scroll to position [0, 0]
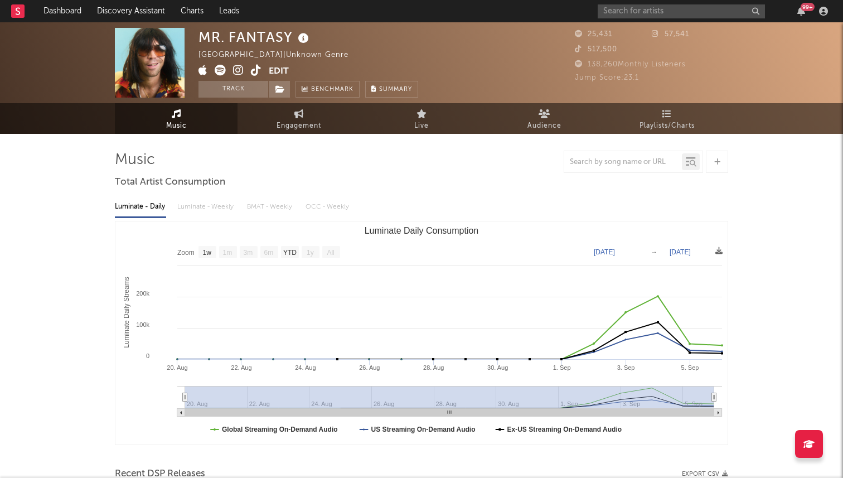
select select "1w"
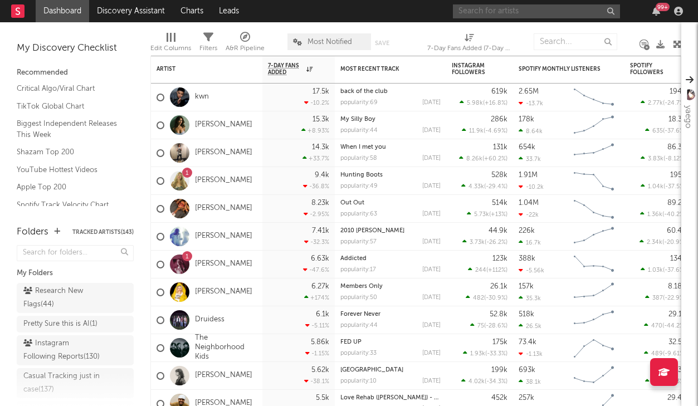
click at [544, 17] on input "text" at bounding box center [536, 11] width 167 height 14
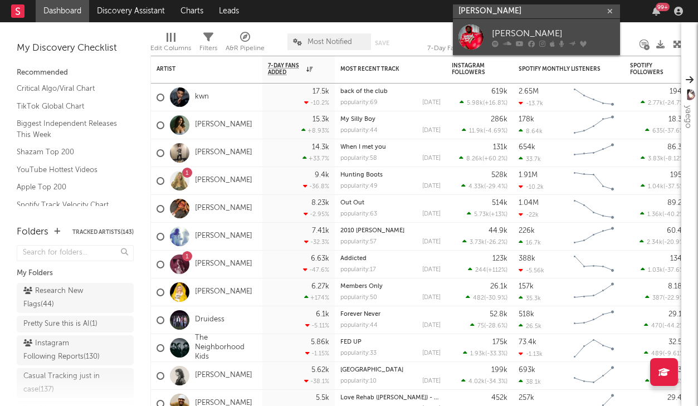
type input "[PERSON_NAME]"
click at [567, 33] on div "[PERSON_NAME]" at bounding box center [553, 33] width 123 height 13
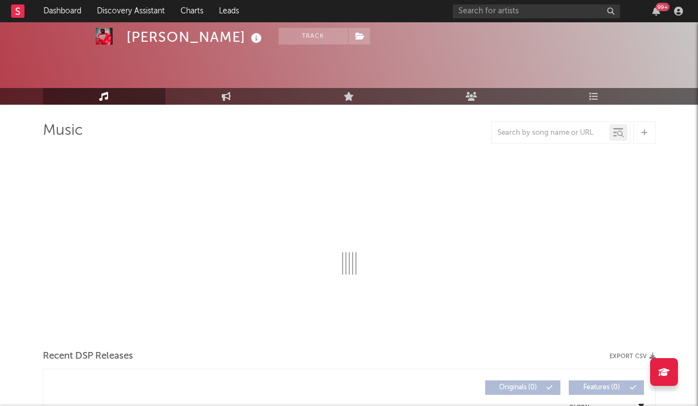
select select "6m"
